Goal: Task Accomplishment & Management: Complete application form

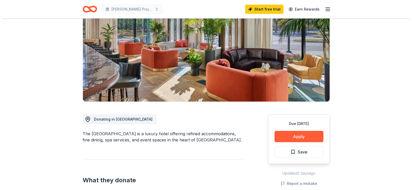
scroll to position [56, 0]
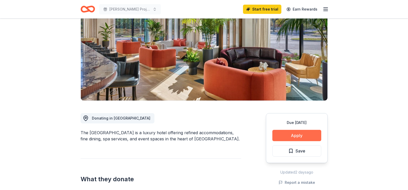
click at [292, 131] on button "Apply" at bounding box center [296, 135] width 49 height 11
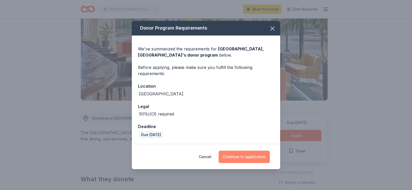
click at [247, 155] on button "Continue to application" at bounding box center [243, 157] width 51 height 12
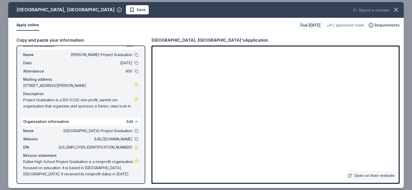
scroll to position [15, 0]
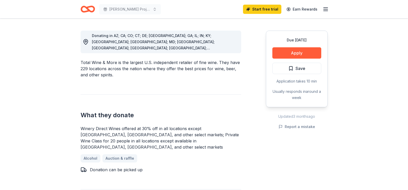
scroll to position [139, 0]
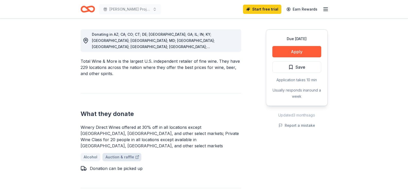
click at [120, 153] on link "Auction & raffle" at bounding box center [121, 157] width 39 height 8
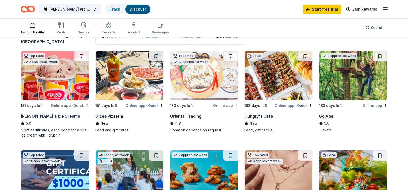
scroll to position [42, 0]
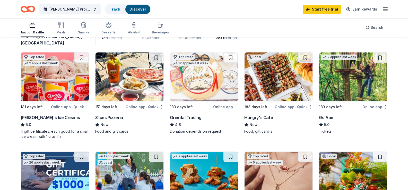
click at [65, 110] on div "Online app • Quick" at bounding box center [70, 107] width 38 height 6
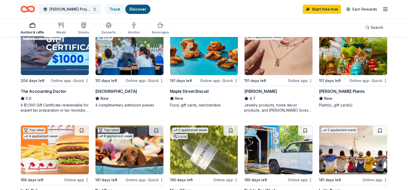
scroll to position [169, 0]
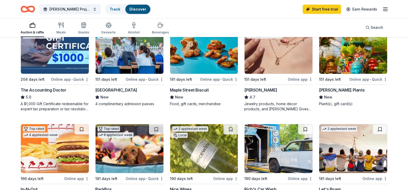
click at [255, 93] on div "Kendra Scott" at bounding box center [260, 90] width 33 height 6
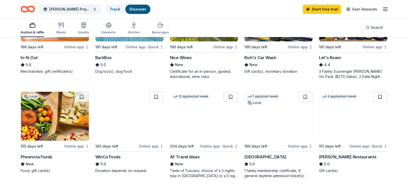
scroll to position [302, 0]
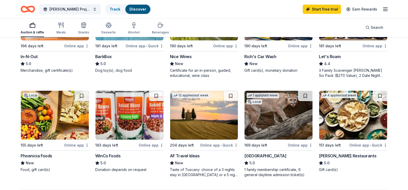
click at [74, 49] on div "Online app" at bounding box center [76, 46] width 25 height 6
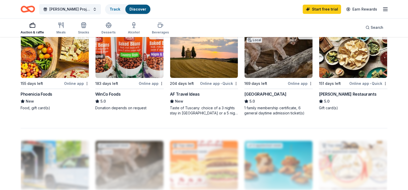
scroll to position [365, 0]
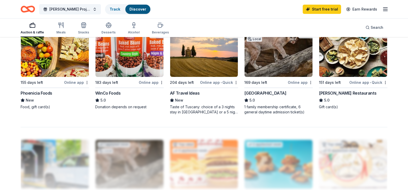
click at [302, 86] on div "Online app" at bounding box center [300, 82] width 25 height 6
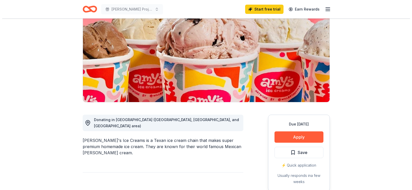
scroll to position [54, 0]
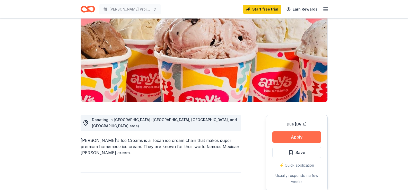
click at [274, 140] on button "Apply" at bounding box center [296, 136] width 49 height 11
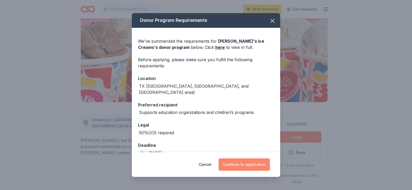
click at [245, 164] on button "Continue to application" at bounding box center [243, 164] width 51 height 12
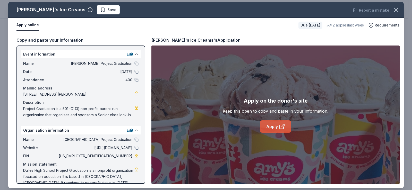
click at [279, 125] on icon at bounding box center [282, 126] width 6 height 6
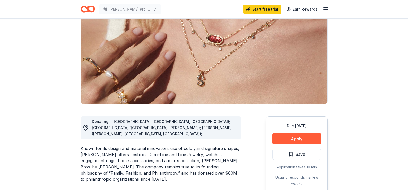
scroll to position [74, 0]
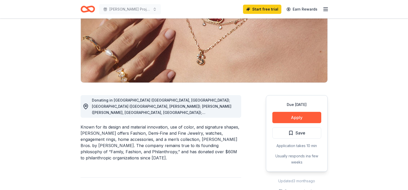
click at [227, 107] on div "Donating in [GEOGRAPHIC_DATA] ([GEOGRAPHIC_DATA], [GEOGRAPHIC_DATA]); [GEOGRAPH…" at bounding box center [164, 106] width 145 height 19
click at [87, 106] on icon at bounding box center [86, 106] width 6 height 6
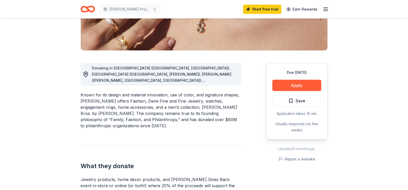
scroll to position [104, 0]
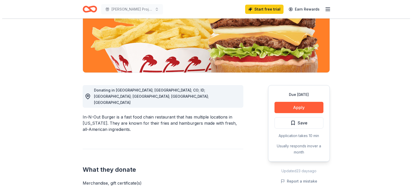
scroll to position [103, 0]
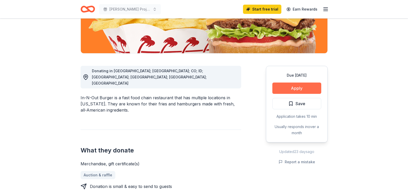
click at [284, 87] on button "Apply" at bounding box center [296, 88] width 49 height 11
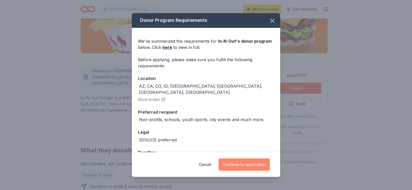
click at [238, 159] on button "Continue to application" at bounding box center [243, 164] width 51 height 12
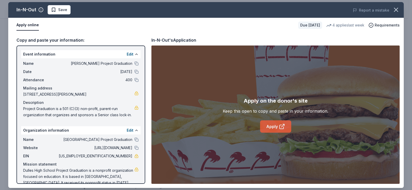
click at [268, 126] on link "Apply" at bounding box center [275, 126] width 31 height 12
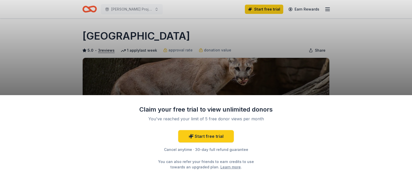
click at [355, 47] on div "Claim your free trial to view unlimited donors You've reached your limit of 5 f…" at bounding box center [206, 95] width 412 height 190
